Goal: Task Accomplishment & Management: Complete application form

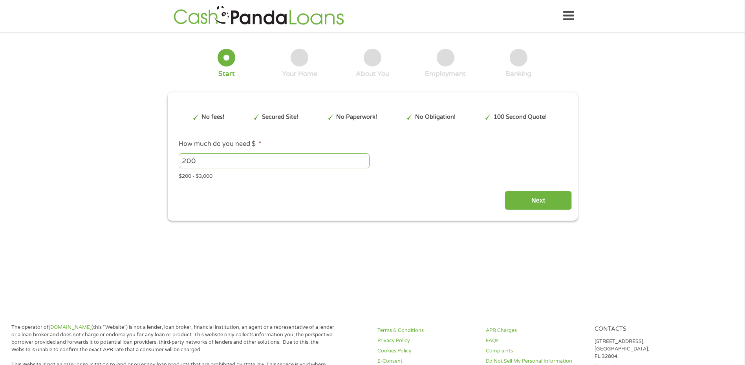
click at [364, 190] on div "Next" at bounding box center [372, 197] width 399 height 25
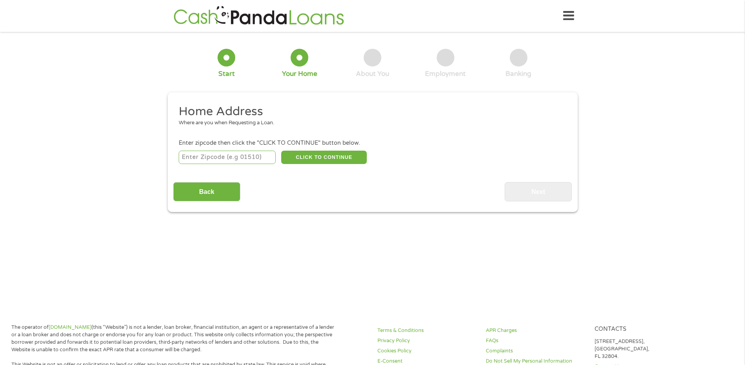
click at [222, 154] on input "number" at bounding box center [227, 157] width 97 height 13
type input "34207"
click at [318, 155] on button "CLICK TO CONTINUE" at bounding box center [324, 157] width 86 height 13
type input "34207"
type input "Bradenton"
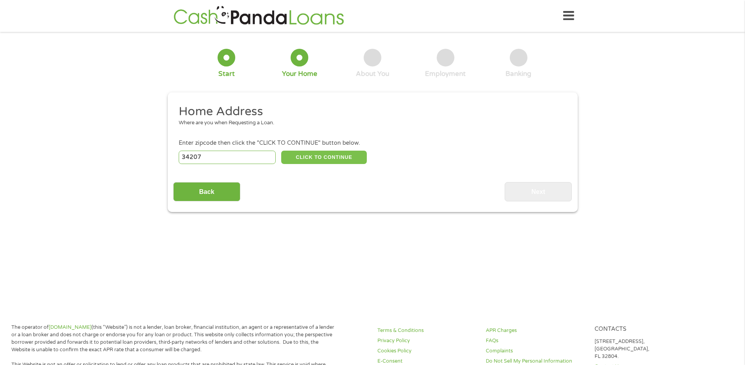
select select "[US_STATE]"
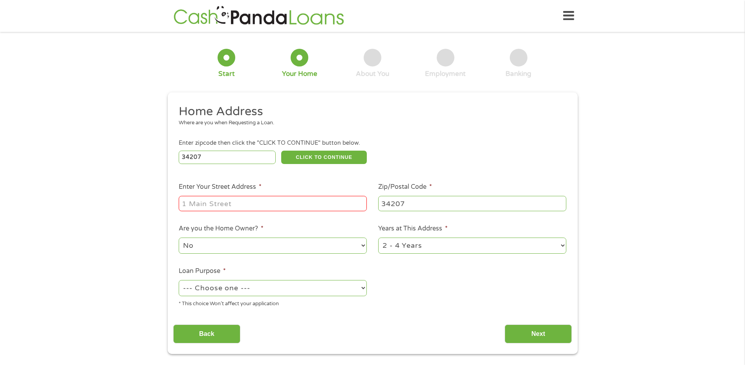
click at [227, 205] on input "Enter Your Street Address *" at bounding box center [273, 203] width 188 height 15
type input "2008 SUNSET DR"
click at [212, 244] on select "No Yes" at bounding box center [273, 245] width 188 height 16
click at [179, 237] on select "No Yes" at bounding box center [273, 245] width 188 height 16
click at [199, 283] on select "--- Choose one --- Pay Bills Debt Consolidation Home Improvement Major Purchase…" at bounding box center [273, 288] width 188 height 16
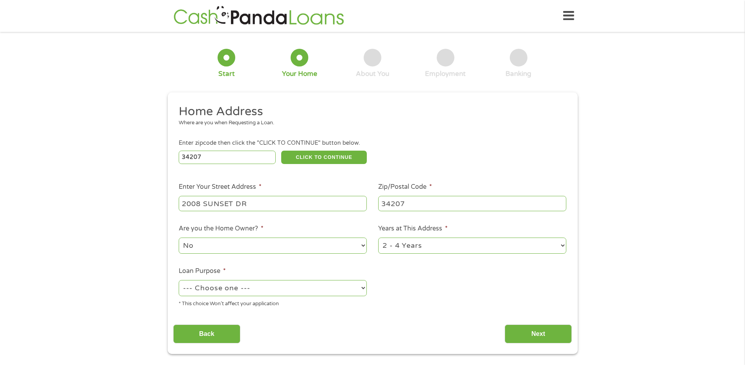
select select "paybills"
click at [179, 280] on select "--- Choose one --- Pay Bills Debt Consolidation Home Improvement Major Purchase…" at bounding box center [273, 288] width 188 height 16
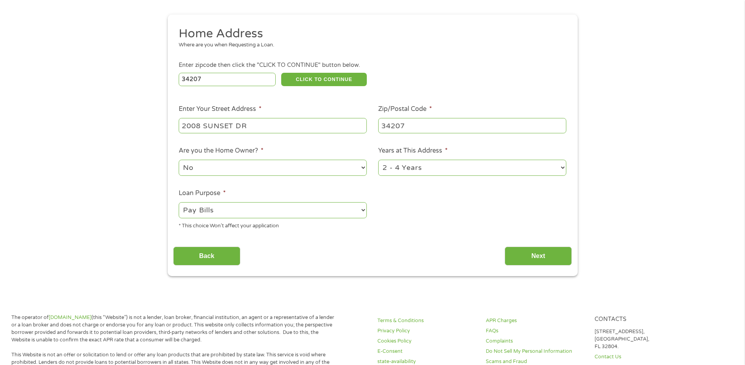
scroll to position [79, 0]
click at [536, 252] on input "Next" at bounding box center [538, 255] width 67 height 19
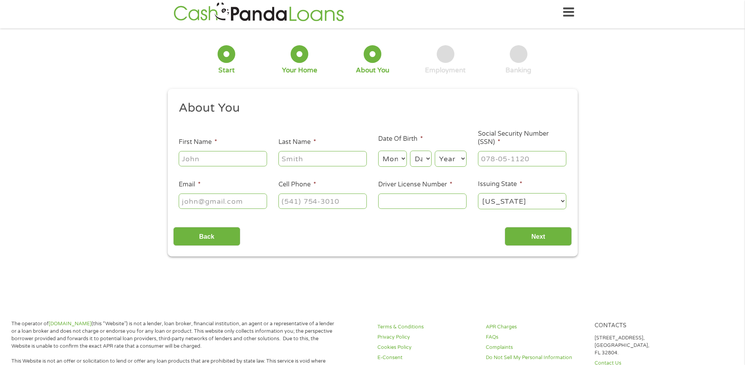
scroll to position [0, 0]
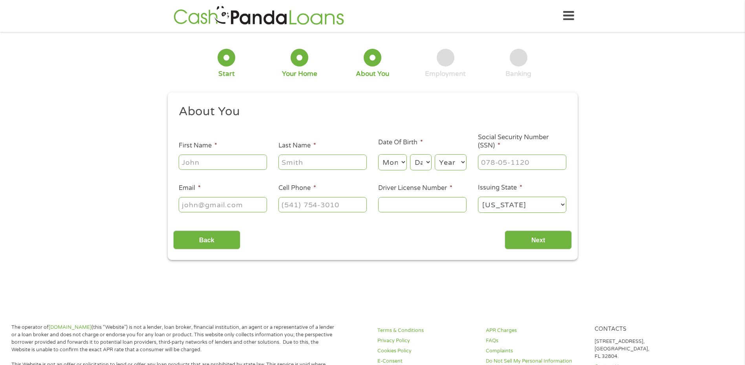
click at [199, 167] on input "First Name *" at bounding box center [223, 161] width 88 height 15
type input "SAINT LUC"
type input "[PERSON_NAME]"
select select "3"
select select "1"
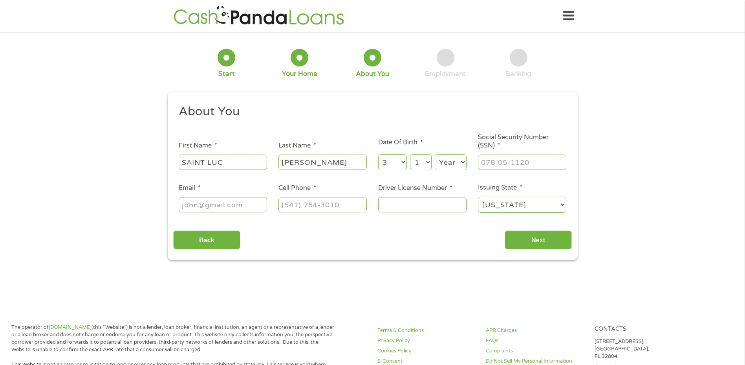
select select "1925"
type input "[EMAIL_ADDRESS][DOMAIN_NAME]"
type input "[PHONE_NUMBER]"
click at [512, 164] on input "___-__-____" at bounding box center [522, 161] width 88 height 15
type input "652-13-1704"
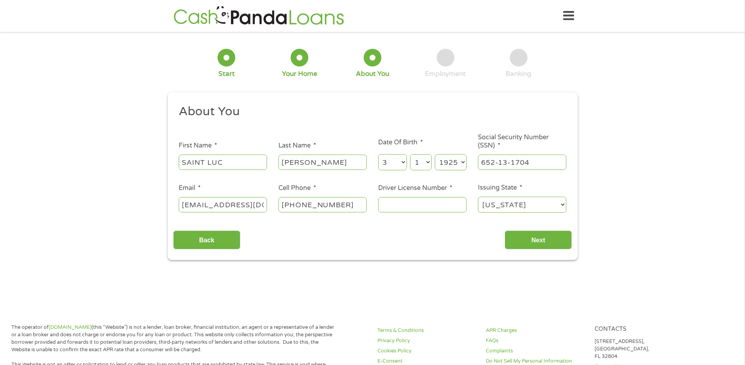
click at [404, 202] on input "Driver License Number *" at bounding box center [422, 204] width 88 height 15
type input "c345780731400"
click at [529, 240] on input "Next" at bounding box center [538, 239] width 67 height 19
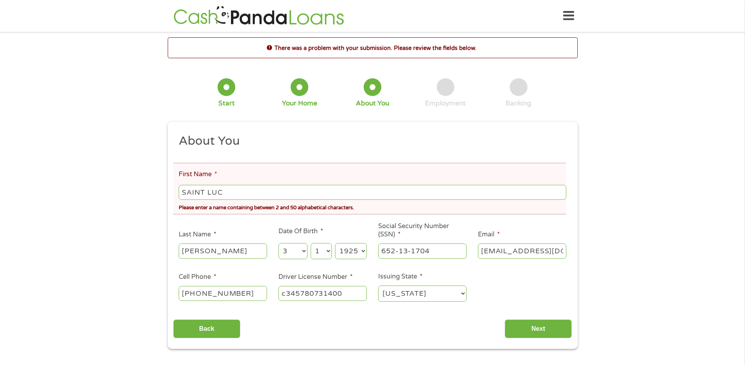
scroll to position [3, 3]
click at [294, 252] on select "Month 1 2 3 4 5 6 7 8 9 10 11 12" at bounding box center [293, 251] width 29 height 16
select select "4"
click at [279, 243] on select "Month 1 2 3 4 5 6 7 8 9 10 11 12" at bounding box center [293, 251] width 29 height 16
click at [319, 252] on select "Day 1 2 3 4 5 6 7 8 9 10 11 12 13 14 15 16 17 18 19 20 21 22 23 24 25 26 27 28 …" at bounding box center [321, 251] width 21 height 16
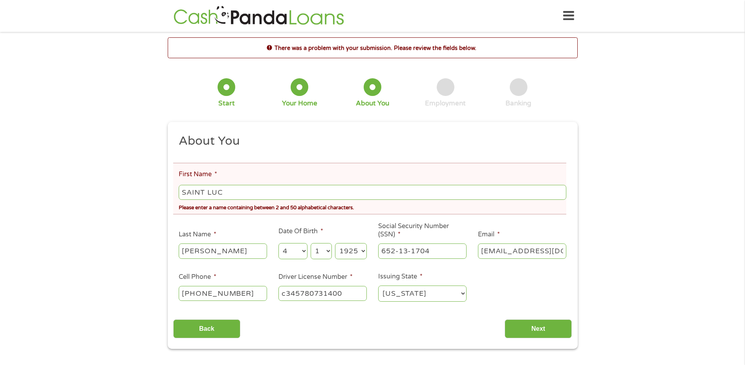
select select "20"
click at [311, 243] on select "Day 1 2 3 4 5 6 7 8 9 10 11 12 13 14 15 16 17 18 19 20 21 22 23 24 25 26 27 28 …" at bounding box center [321, 251] width 21 height 16
click at [350, 249] on select "Year [DATE] 2006 2005 2004 2003 2002 2001 2000 1999 1998 1997 1996 1995 1994 19…" at bounding box center [351, 251] width 32 height 16
click at [351, 252] on select "Year [DATE] 2006 2005 2004 2003 2002 2001 2000 1999 1998 1997 1996 1995 1994 19…" at bounding box center [351, 251] width 32 height 16
select select "1973"
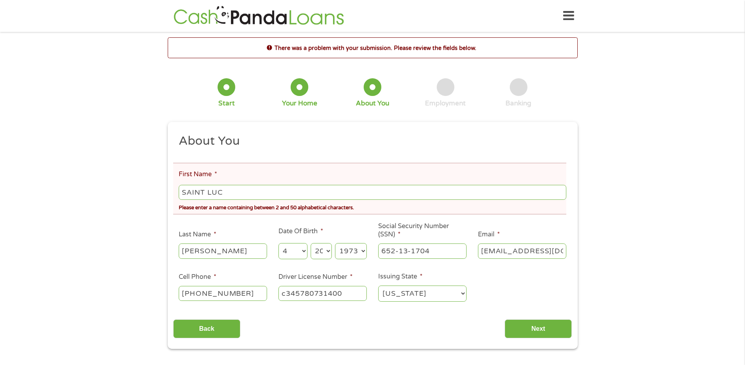
click at [335, 243] on select "Year [DATE] 2006 2005 2004 2003 2002 2001 2000 1999 1998 1997 1996 1995 1994 19…" at bounding box center [351, 251] width 32 height 16
click at [244, 190] on input "SAINT LUC" at bounding box center [372, 192] width 387 height 15
click at [208, 192] on input "SAINT LUC" at bounding box center [372, 192] width 387 height 15
type input "SAINTLUC"
click at [528, 332] on input "Next" at bounding box center [538, 328] width 67 height 19
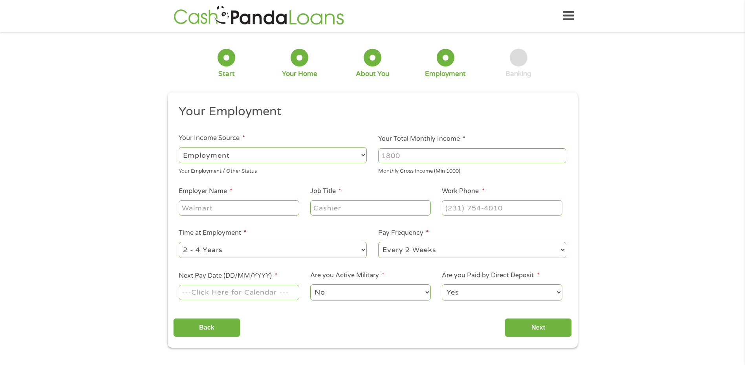
click at [330, 151] on select "--- Choose one --- Employment [DEMOGRAPHIC_DATA] Benefits" at bounding box center [273, 155] width 188 height 16
click at [408, 155] on input "Your Total Monthly Income *" at bounding box center [472, 155] width 188 height 15
type input "1800"
click at [193, 212] on input "Employer Name *" at bounding box center [239, 207] width 120 height 15
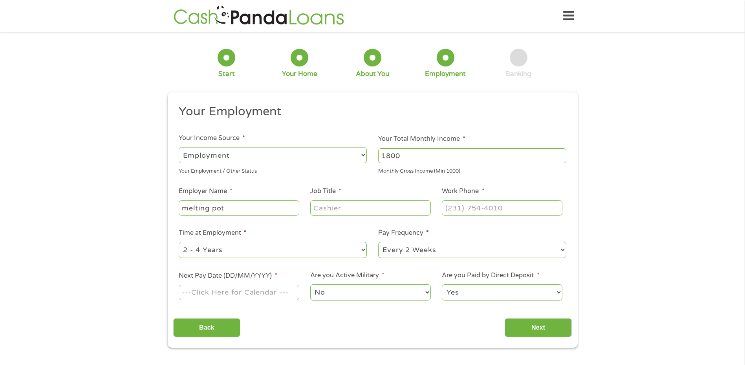
type input "melting pot"
click at [329, 207] on input "Job Title *" at bounding box center [370, 207] width 120 height 15
type input "dishwasher"
type input "(___) ___-____"
paste input "9"
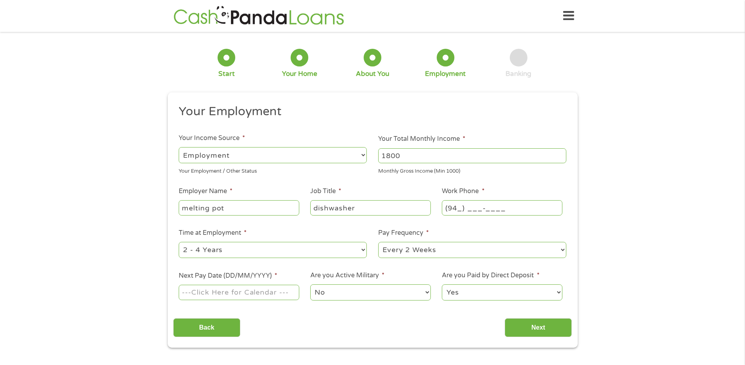
type input "(941) ___-____"
click at [458, 208] on input "(___) ___-____" at bounding box center [502, 207] width 120 height 15
click at [451, 207] on input "(___) ___-____" at bounding box center [502, 207] width 120 height 15
type input "[PHONE_NUMBER]"
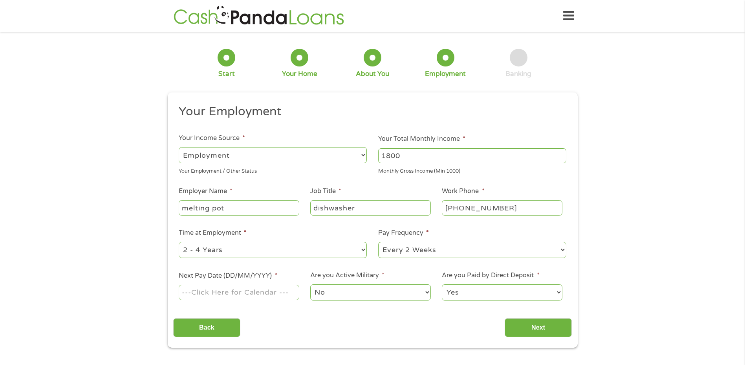
click at [232, 246] on select "--- Choose one --- 1 Year or less 1 - 2 Years 2 - 4 Years Over 4 Years" at bounding box center [273, 250] width 188 height 16
click at [179, 242] on select "--- Choose one --- 1 Year or less 1 - 2 Years 2 - 4 Years Over 4 Years" at bounding box center [273, 250] width 188 height 16
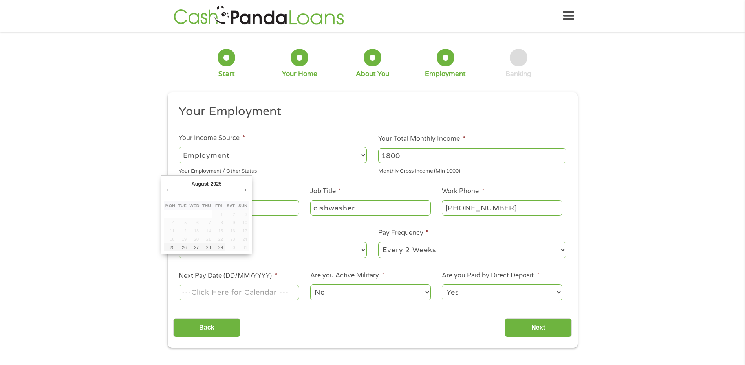
click at [212, 293] on input "Next Pay Date (DD/MM/YYYY) *" at bounding box center [239, 292] width 120 height 15
type input "[DATE]"
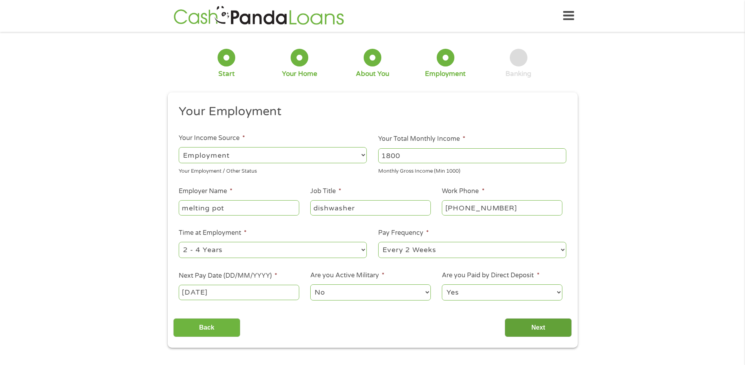
click at [540, 328] on input "Next" at bounding box center [538, 327] width 67 height 19
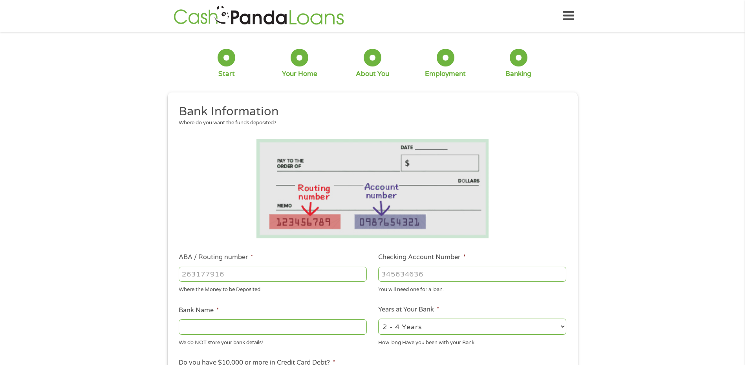
click at [201, 275] on input "ABA / Routing number *" at bounding box center [273, 273] width 188 height 15
type input "263182817"
type input "SUNCOAST CREDIT UNION"
type input "263182817"
click at [408, 273] on input "Checking Account Number *" at bounding box center [472, 273] width 188 height 15
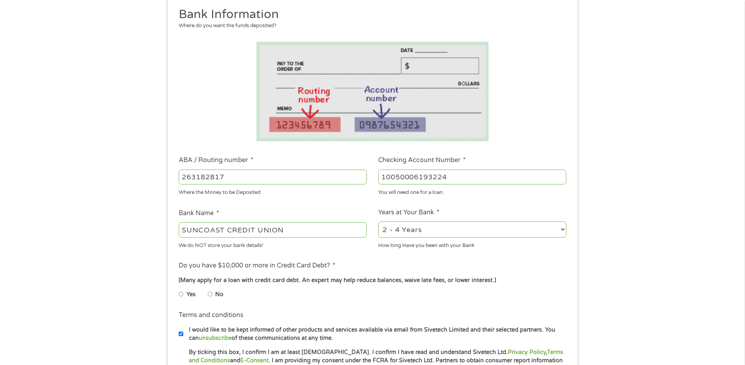
scroll to position [118, 0]
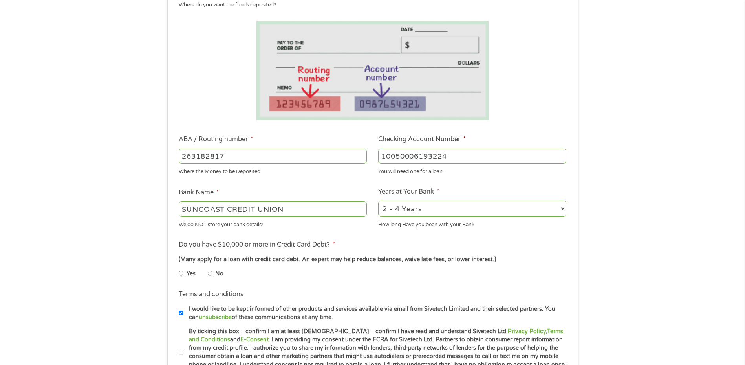
type input "10050006193224"
click at [181, 274] on input "Yes" at bounding box center [181, 273] width 5 height 13
radio input "true"
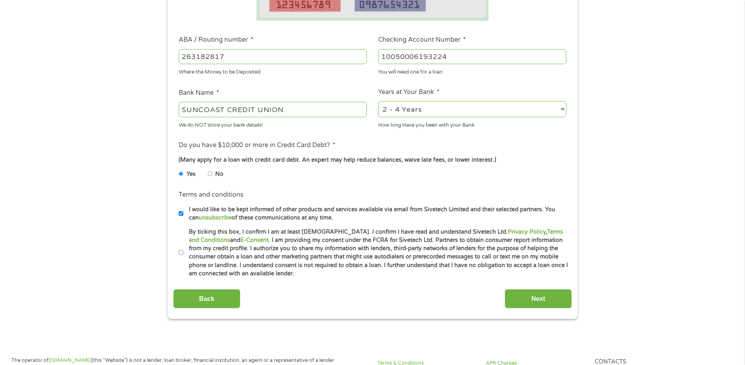
scroll to position [236, 0]
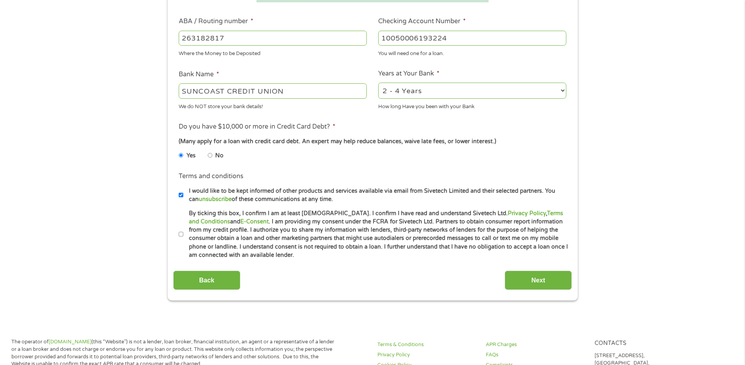
click at [182, 233] on input "By ticking this box, I confirm I am at least [DEMOGRAPHIC_DATA]. I confirm I ha…" at bounding box center [181, 234] width 5 height 13
checkbox input "true"
click at [531, 281] on input "Next" at bounding box center [538, 279] width 67 height 19
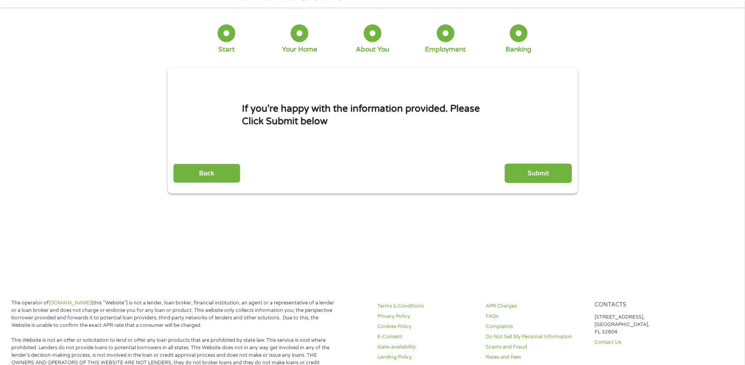
scroll to position [0, 0]
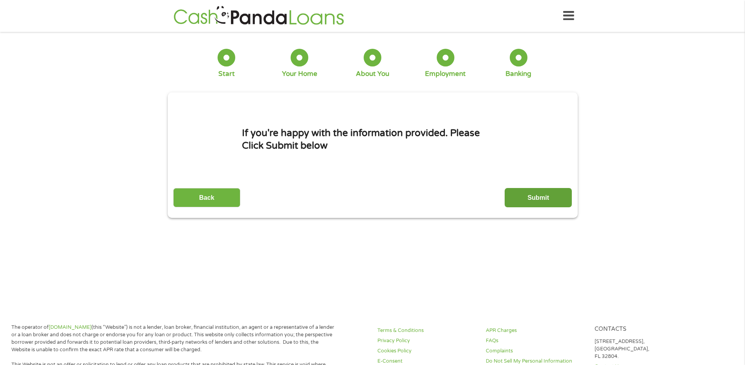
click at [532, 201] on input "Submit" at bounding box center [538, 197] width 67 height 19
